Goal: Task Accomplishment & Management: Manage account settings

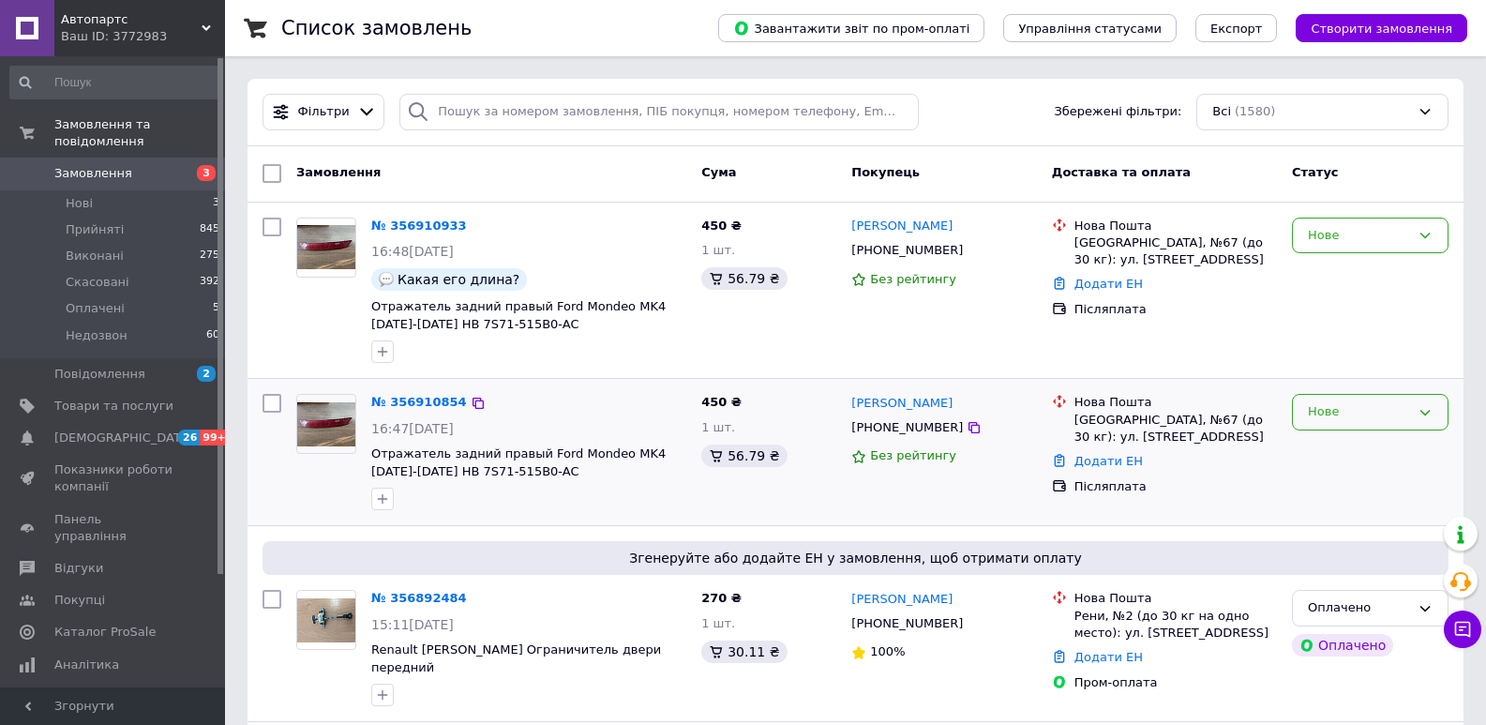
click at [1350, 413] on div "Нове" at bounding box center [1359, 412] width 102 height 20
click at [1351, 529] on li "Скасовано" at bounding box center [1370, 519] width 155 height 35
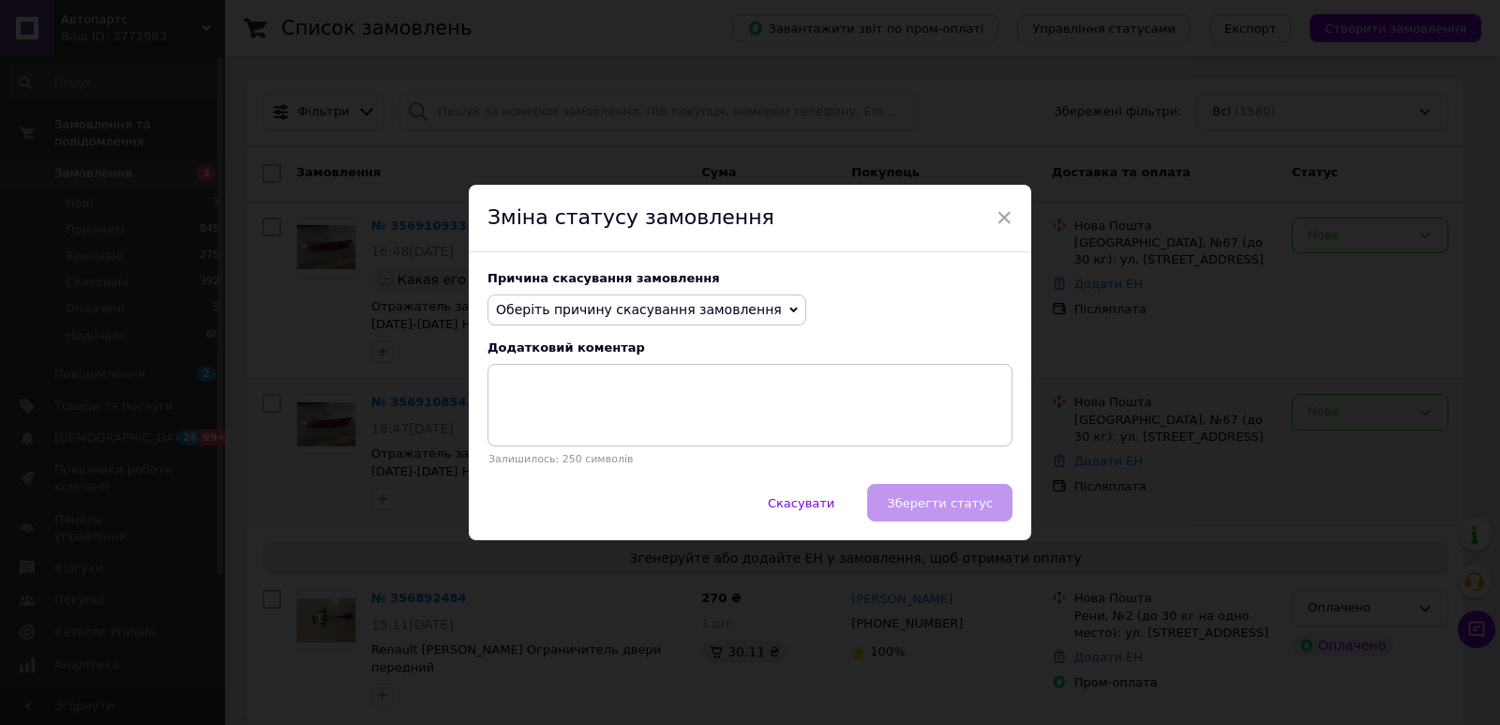
click at [618, 314] on span "Оберіть причину скасування замовлення" at bounding box center [639, 309] width 286 height 15
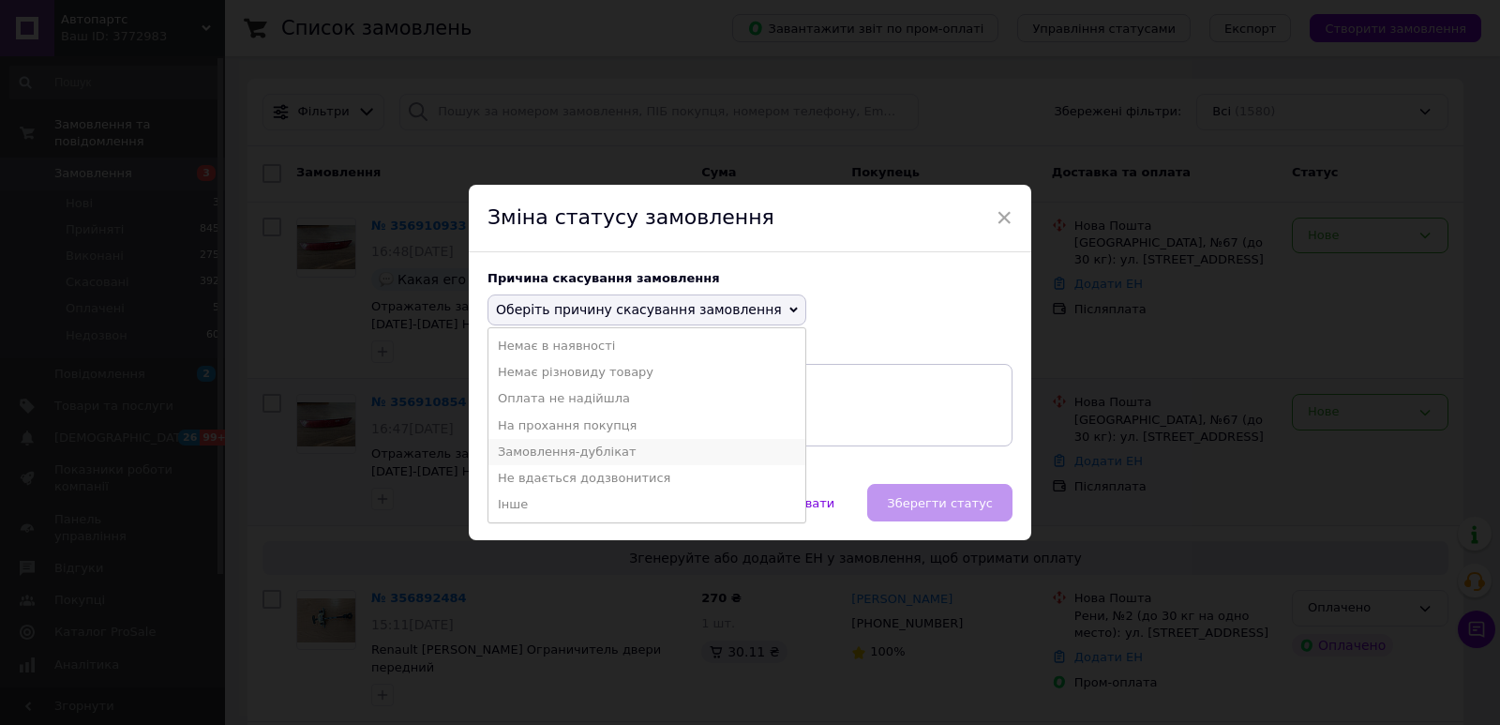
click at [583, 446] on li "Замовлення-дублікат" at bounding box center [646, 452] width 317 height 26
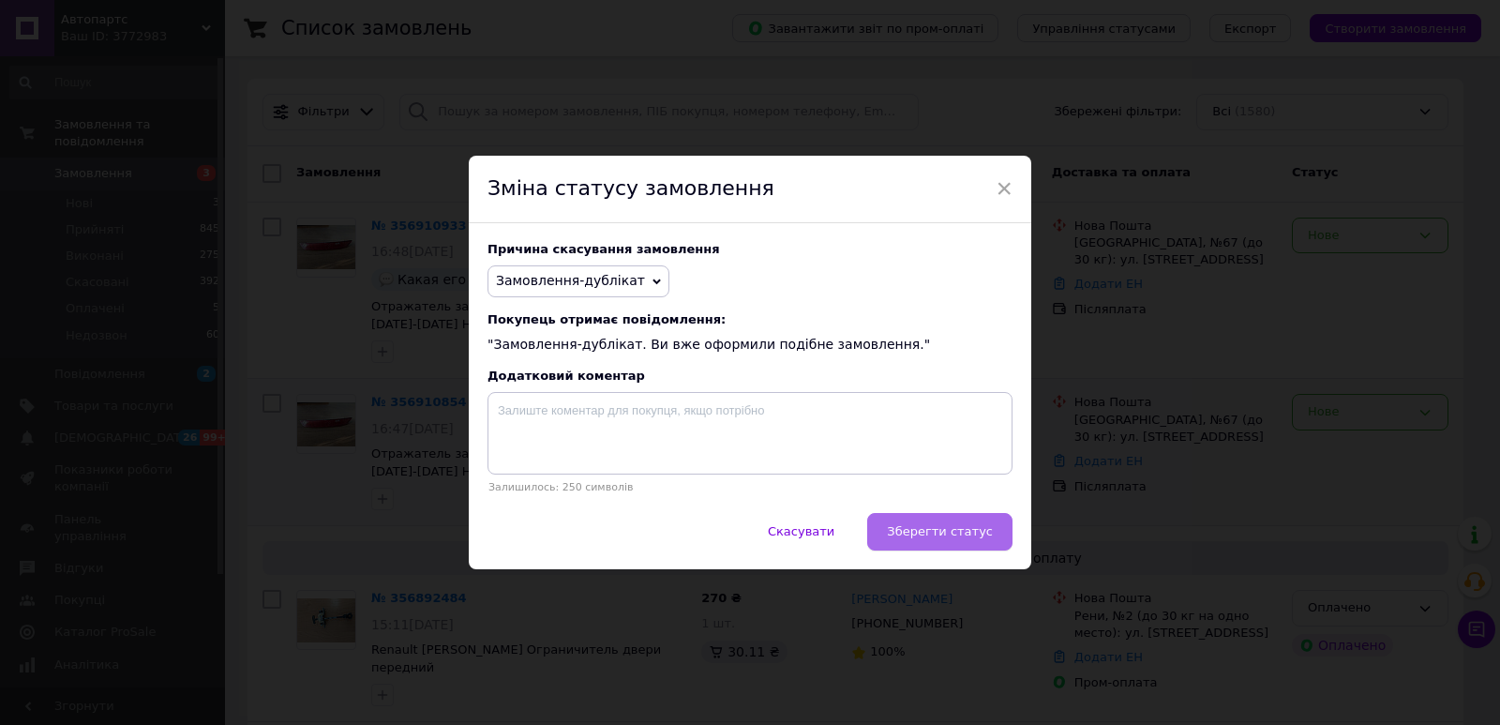
click at [952, 531] on span "Зберегти статус" at bounding box center [940, 531] width 106 height 14
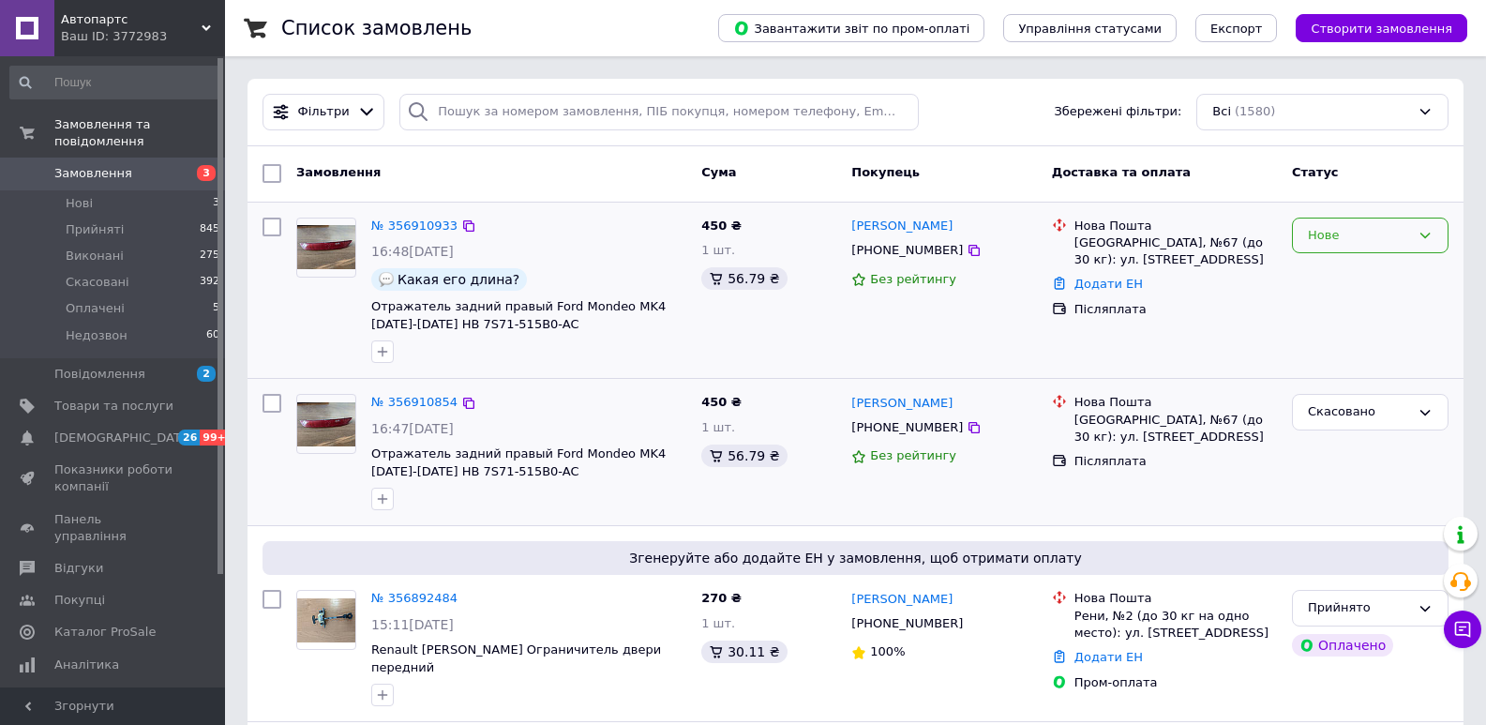
click at [1361, 243] on div "Нове" at bounding box center [1359, 236] width 102 height 20
click at [1330, 337] on li "Скасовано" at bounding box center [1370, 342] width 155 height 35
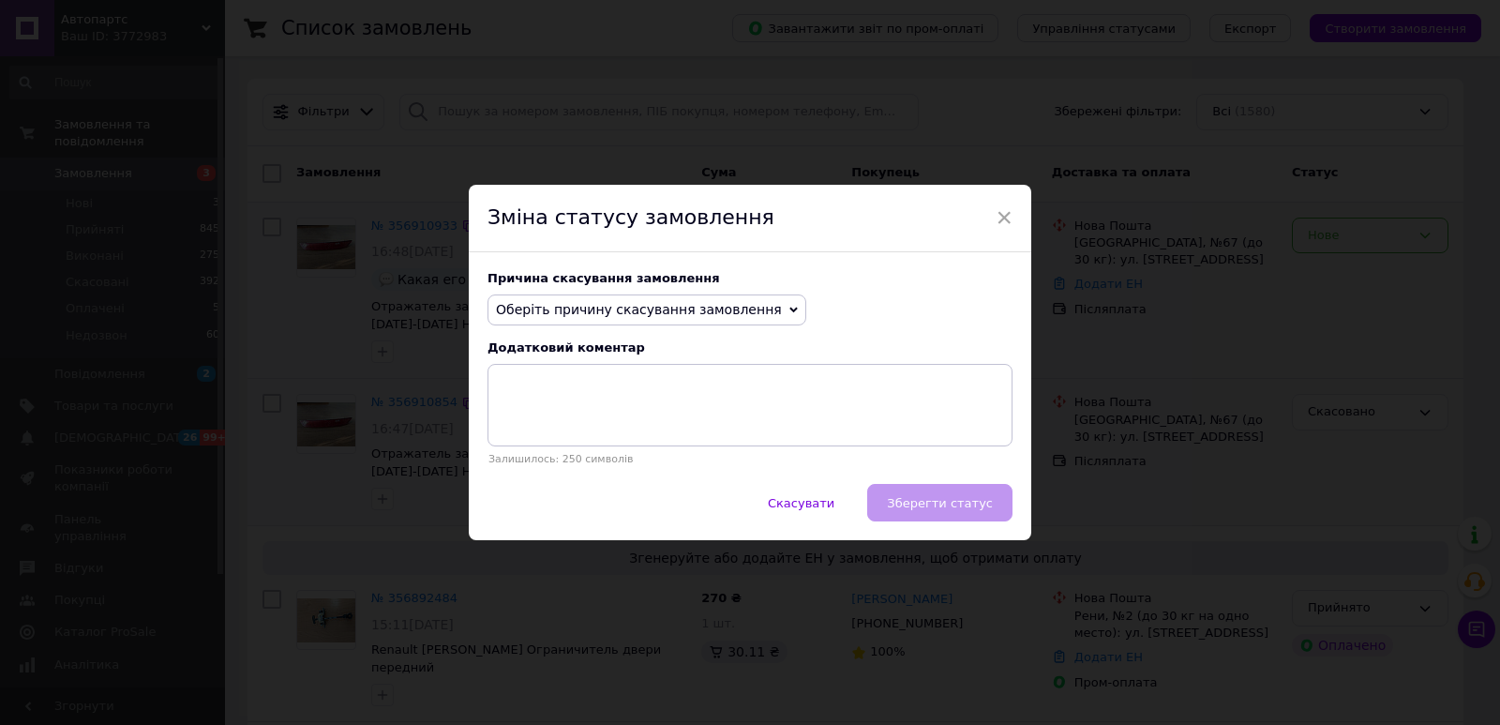
click at [626, 316] on span "Оберіть причину скасування замовлення" at bounding box center [639, 309] width 286 height 15
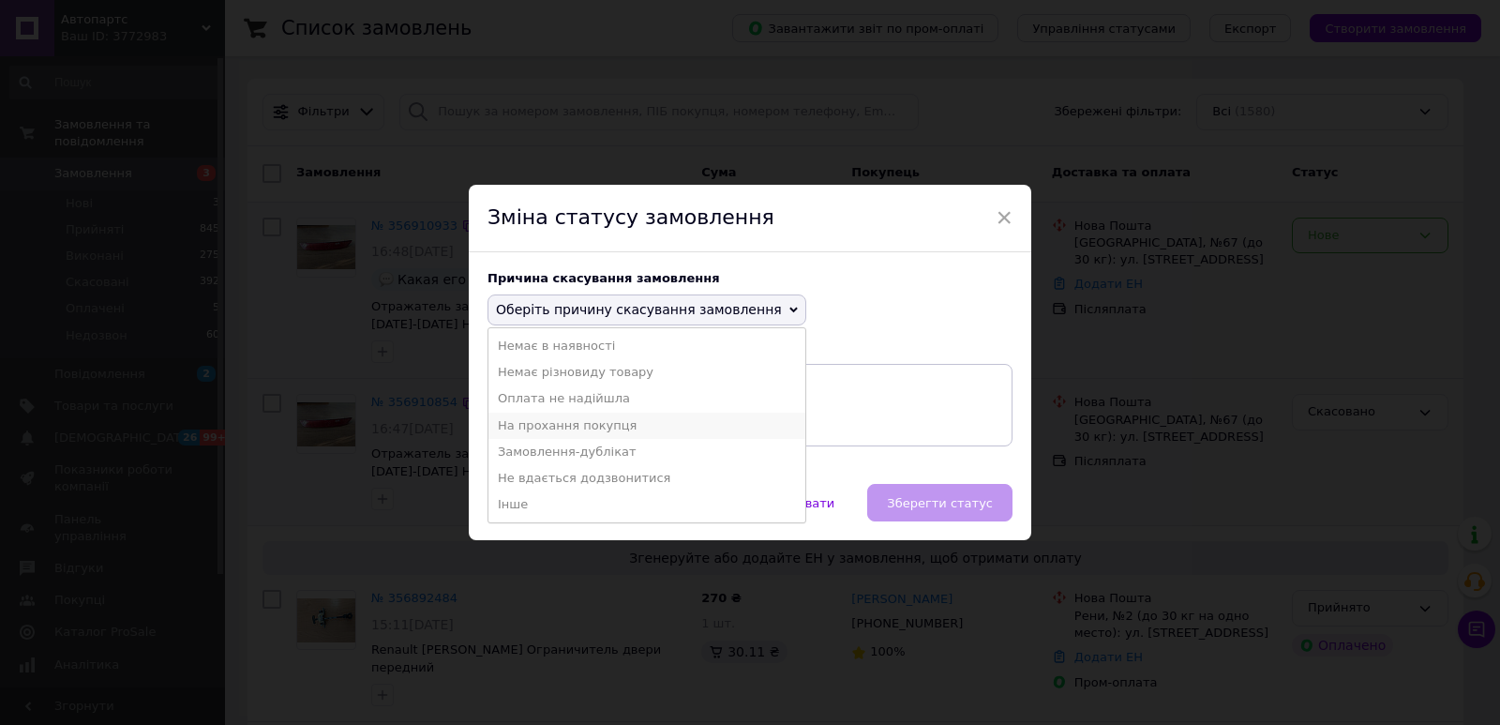
click at [533, 429] on li "На прохання покупця" at bounding box center [646, 425] width 317 height 26
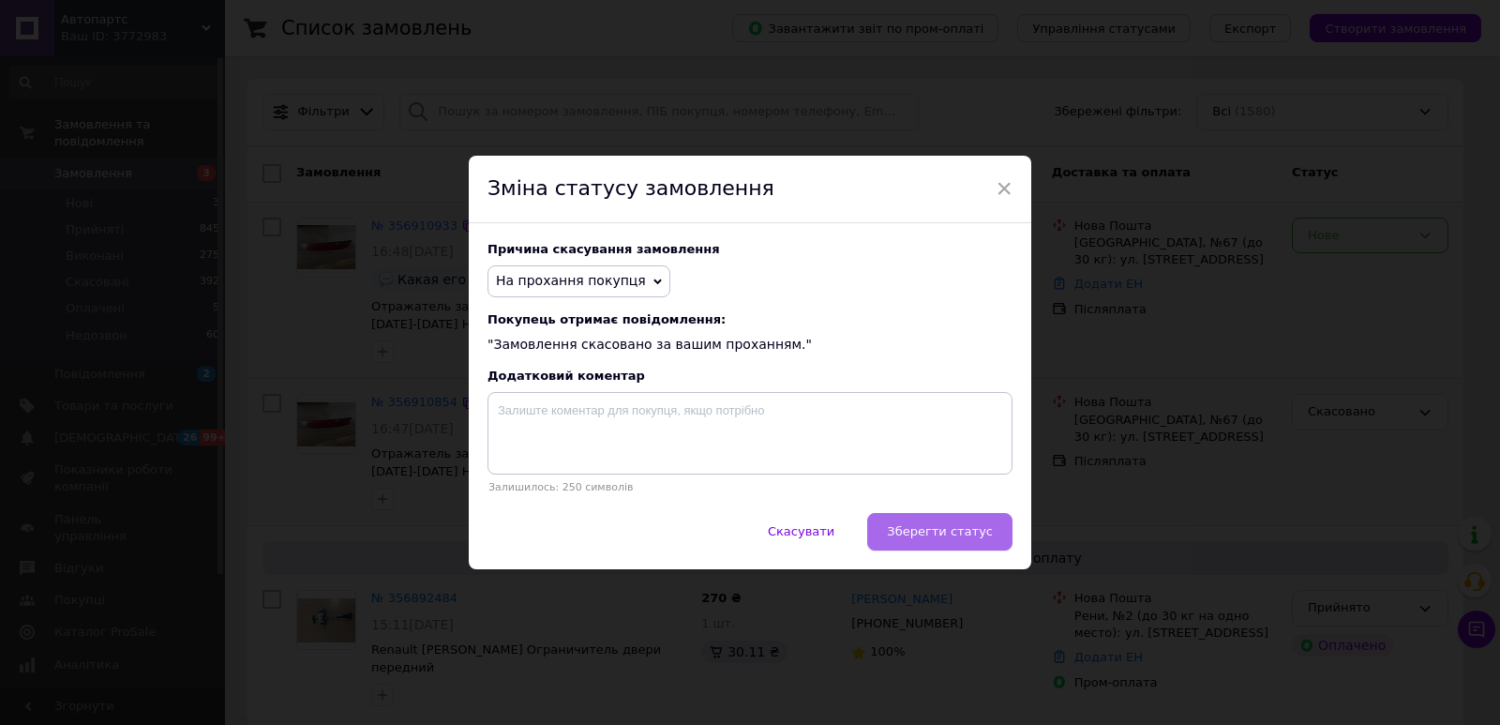
click at [922, 529] on span "Зберегти статус" at bounding box center [940, 531] width 106 height 14
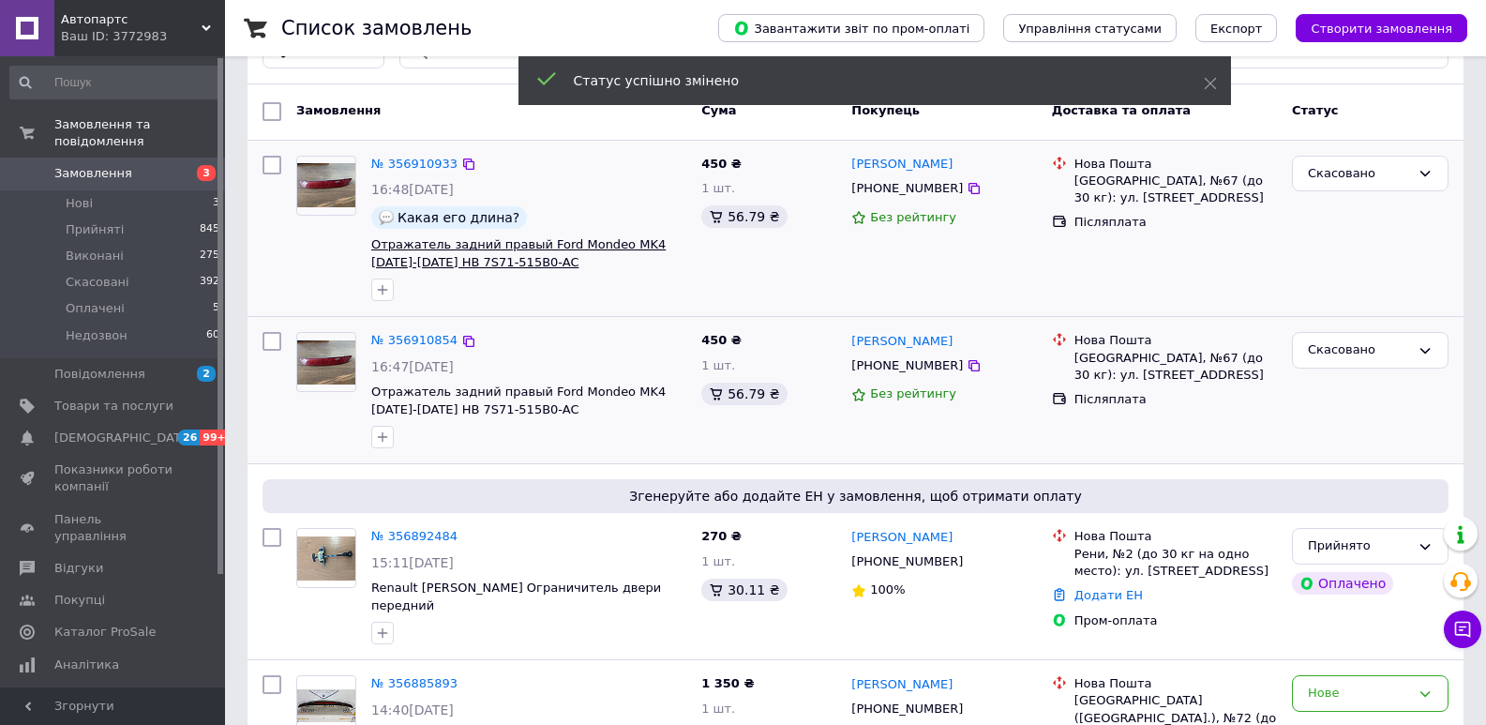
scroll to position [94, 0]
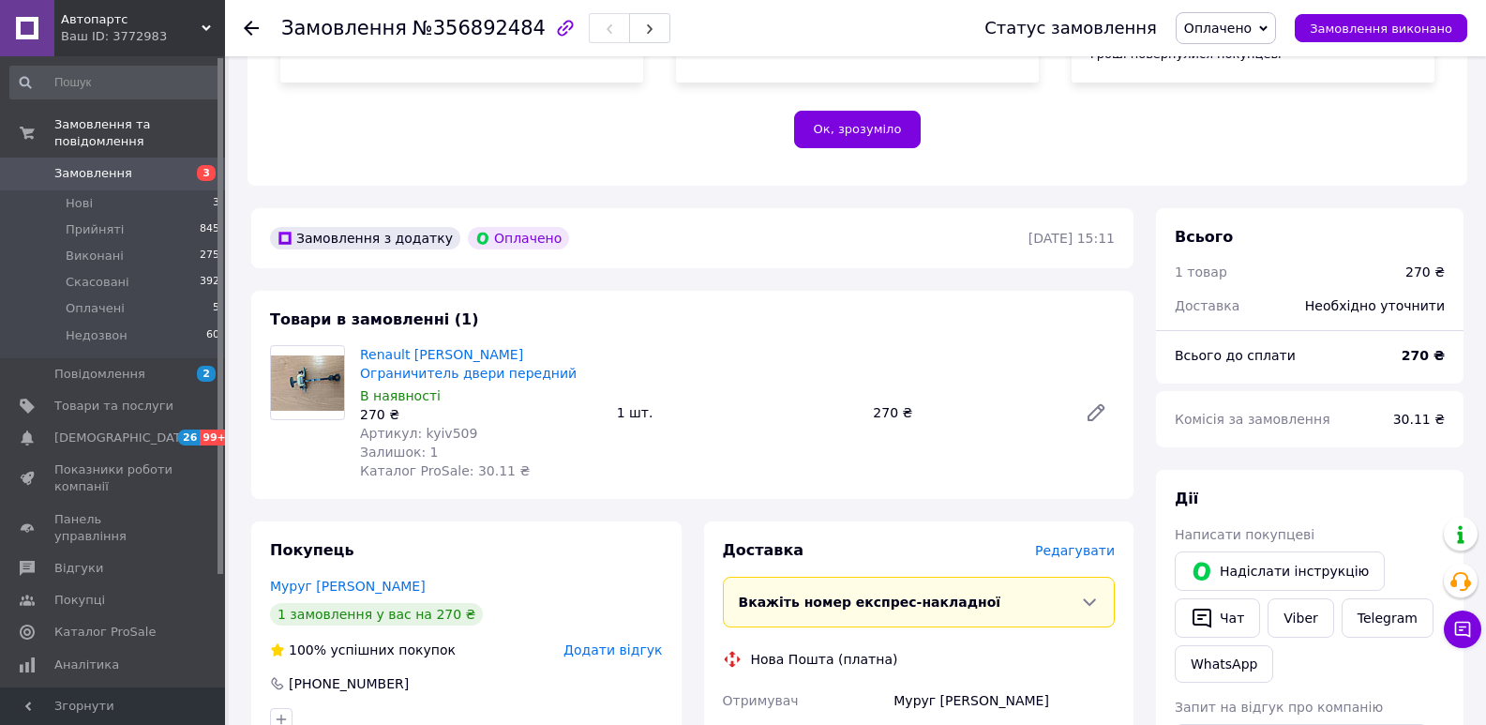
scroll to position [562, 0]
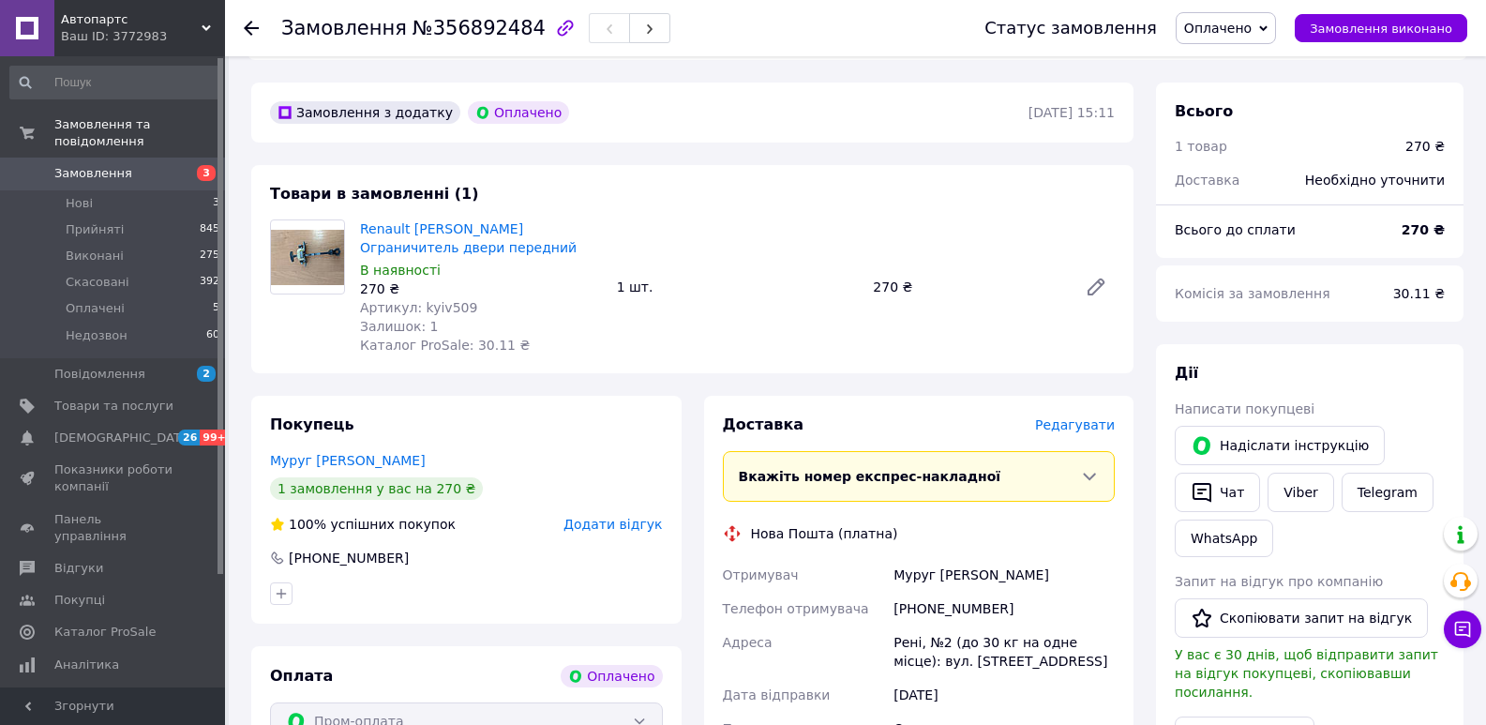
click at [437, 300] on span "Артикул: kyiv509" at bounding box center [418, 307] width 117 height 15
